Goal: Check status: Check status

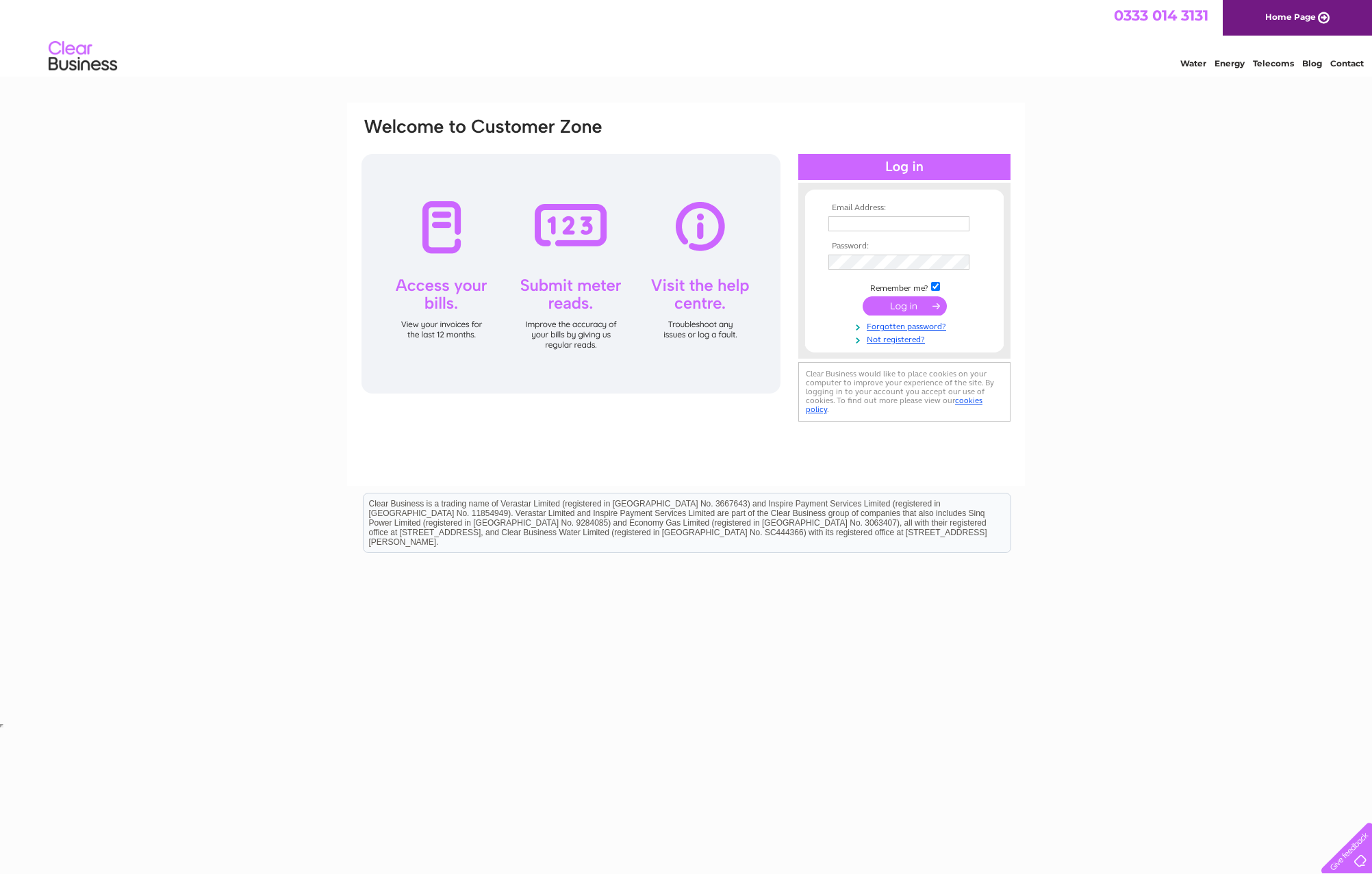
click at [871, 222] on input "text" at bounding box center [899, 223] width 141 height 15
type input "anjie.cutts@mearsgroup.co.uk"
click at [863, 298] on input "submit" at bounding box center [904, 307] width 84 height 19
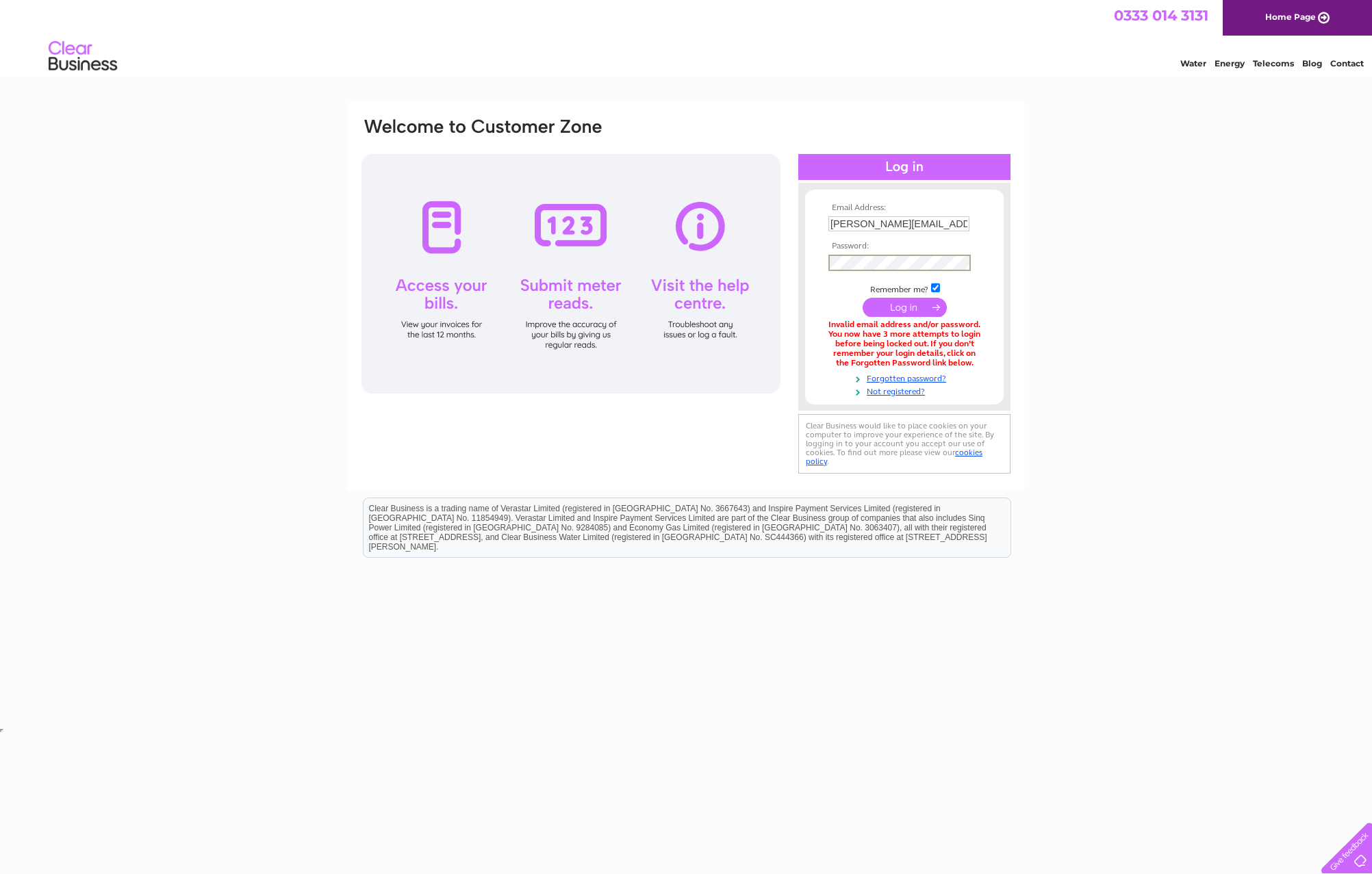
click at [863, 298] on input "submit" at bounding box center [904, 307] width 84 height 19
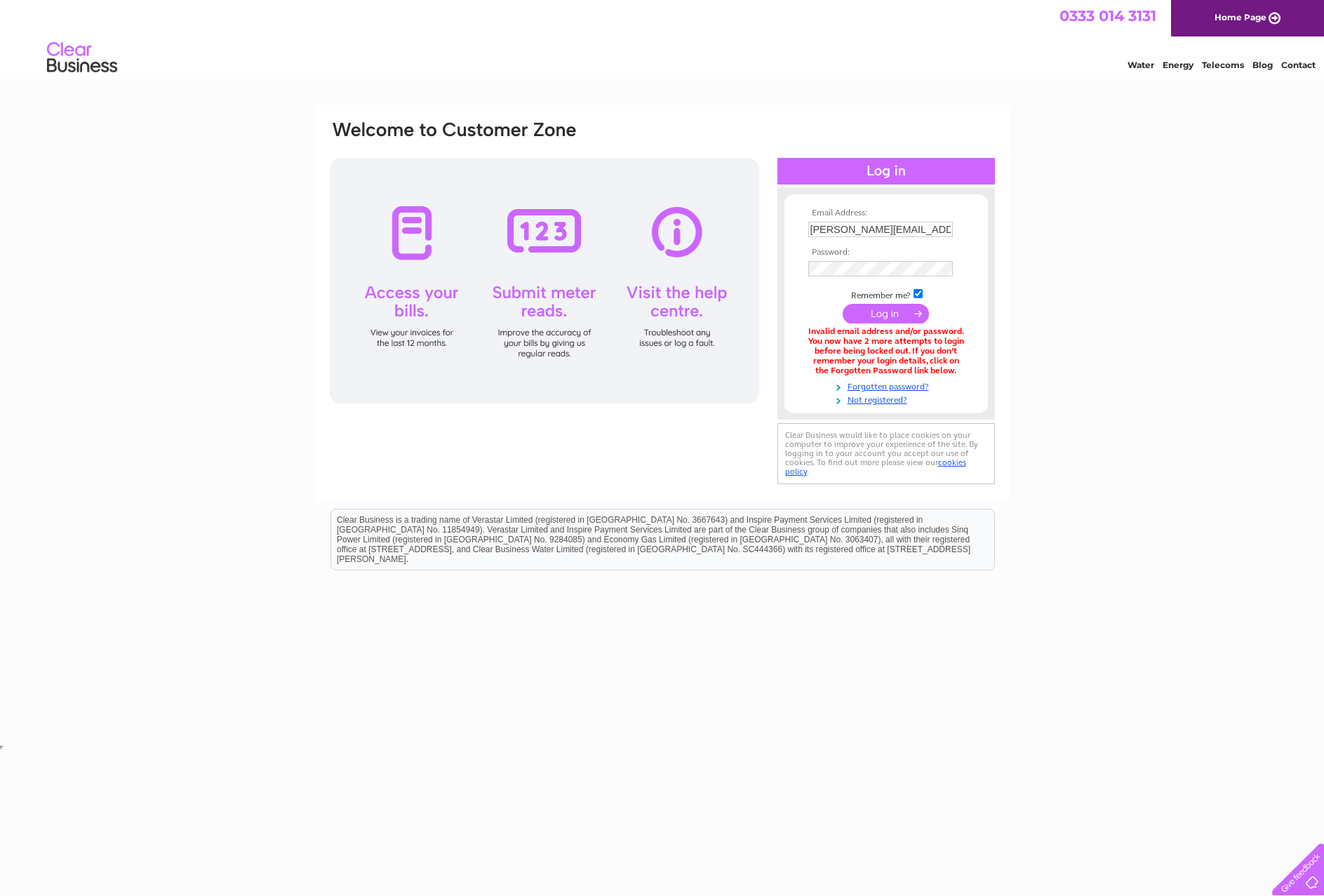
click at [914, 219] on td "anjie.cutts@mearsgroup.co.uk" at bounding box center [886, 230] width 163 height 22
click at [909, 231] on input "anjie.cutts@mearsgroup.co.uk" at bounding box center [881, 229] width 145 height 15
click at [882, 231] on input "anjie.cutts@mearsgroup.co.uk" at bounding box center [881, 229] width 145 height 15
click at [843, 305] on input "submit" at bounding box center [885, 315] width 86 height 20
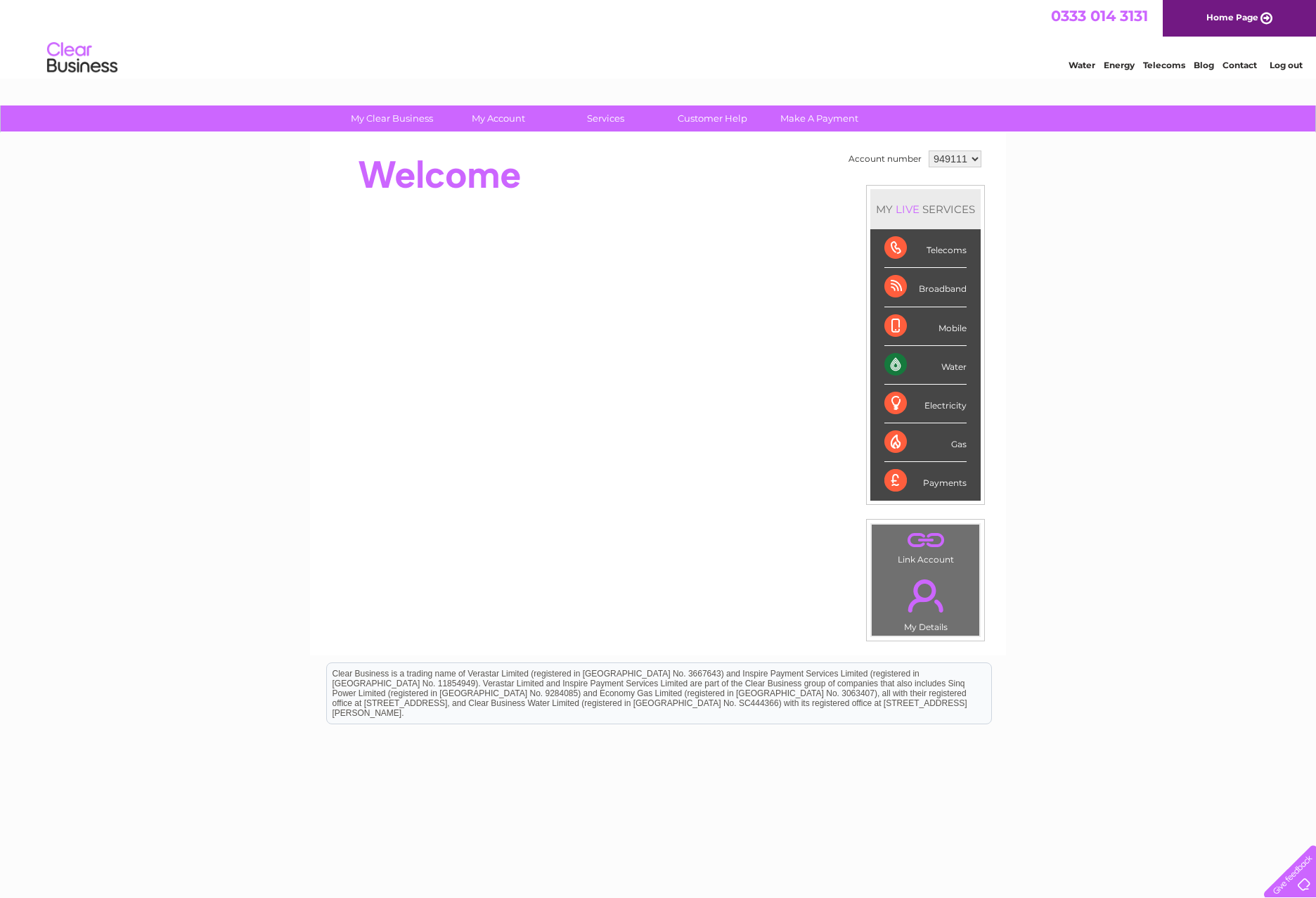
click at [965, 163] on select "949111 950037 960123 979535 979537 982697 988517 993335" at bounding box center [955, 159] width 53 height 17
click at [1063, 235] on div "My Clear Business Login Details My Details My Preferences Link Account My Accou…" at bounding box center [658, 501] width 1316 height 790
click at [944, 158] on select "949111 950037 960123 979535 979537 982697 988517 993335" at bounding box center [955, 159] width 53 height 17
select select "982697"
click at [929, 151] on select "949111 950037 960123 979535 979537 982697 988517 993335" at bounding box center [955, 159] width 53 height 17
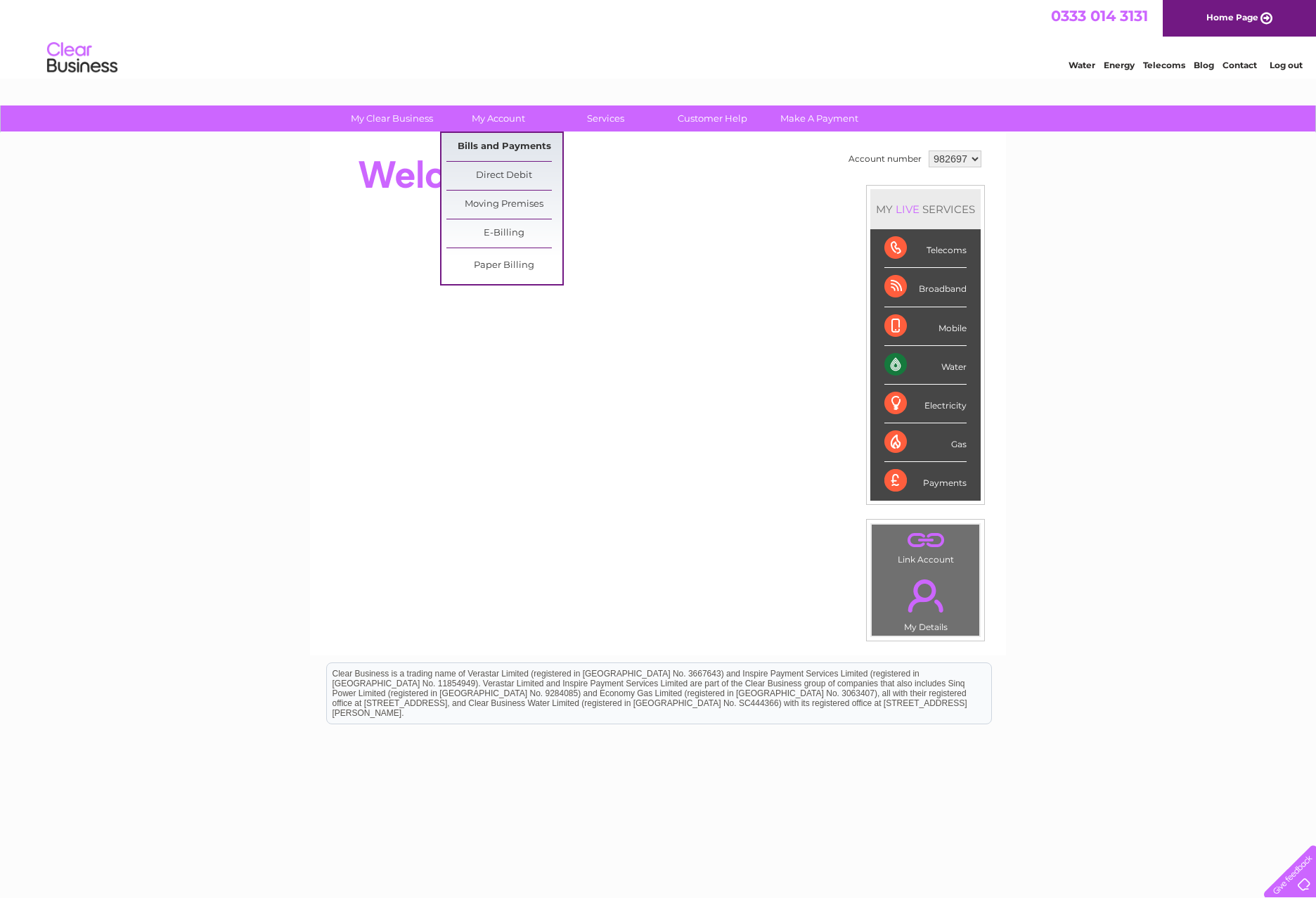
click at [495, 139] on link "Bills and Payments" at bounding box center [504, 147] width 116 height 28
